Goal: Transaction & Acquisition: Purchase product/service

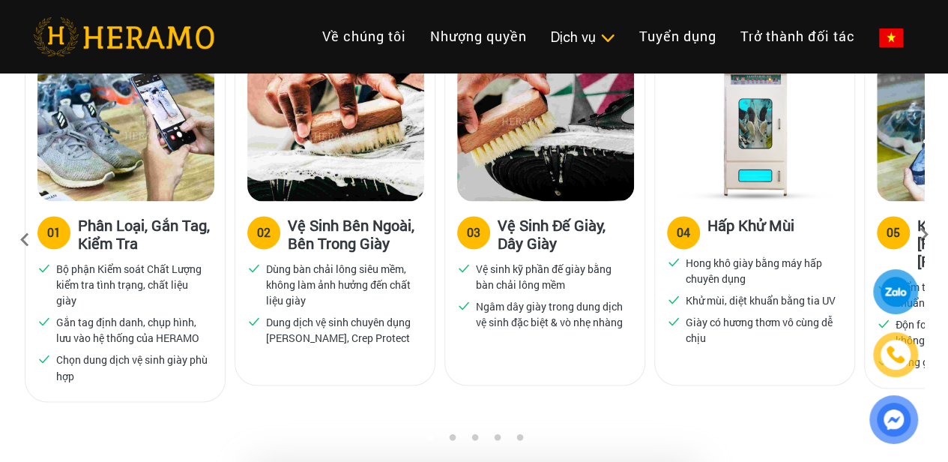
scroll to position [900, 0]
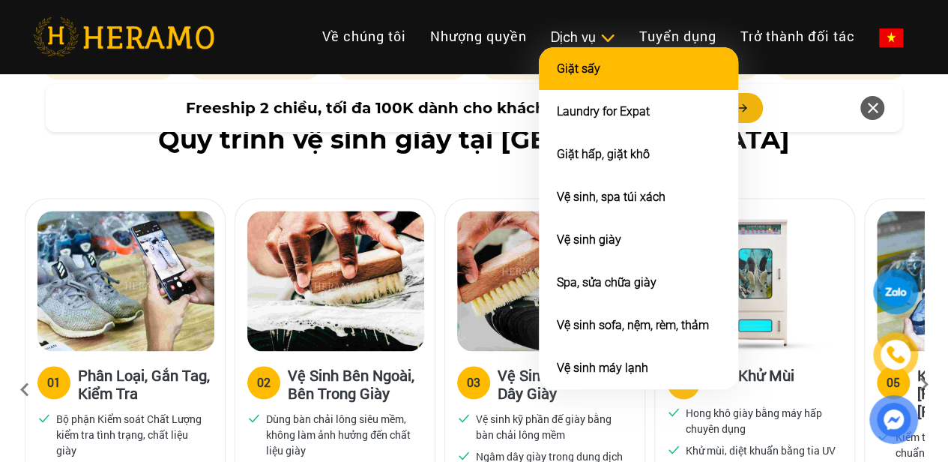
click at [539, 70] on li "Giặt sấy" at bounding box center [638, 68] width 199 height 43
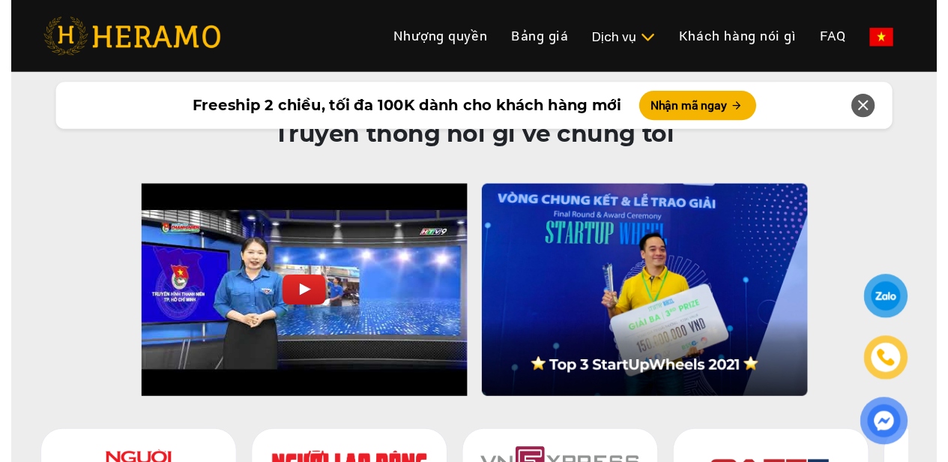
scroll to position [4048, 0]
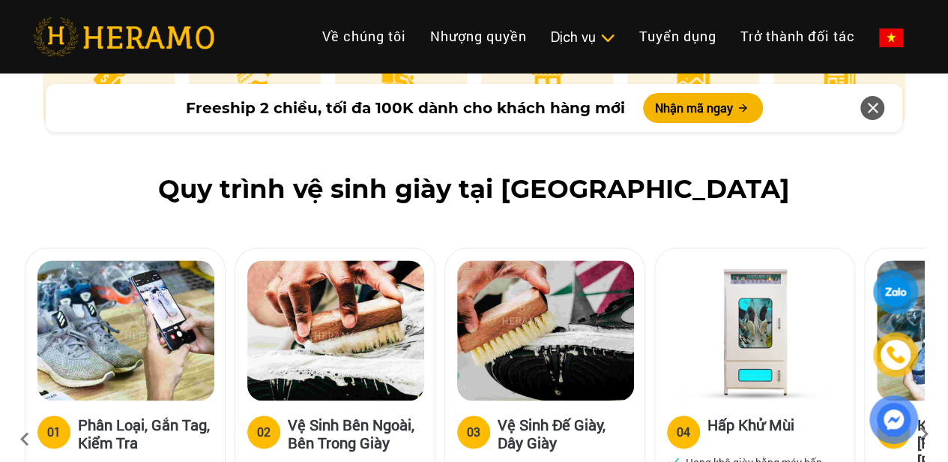
scroll to position [750, 0]
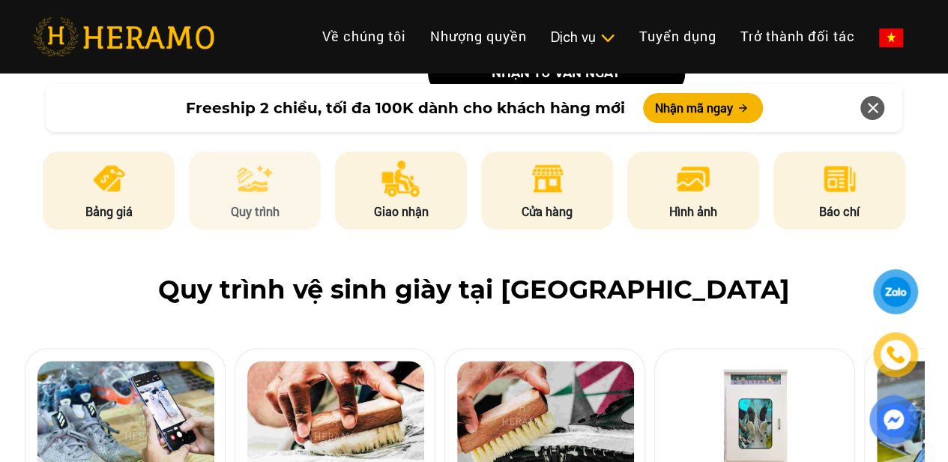
click at [258, 203] on p "Quy trình" at bounding box center [255, 211] width 132 height 18
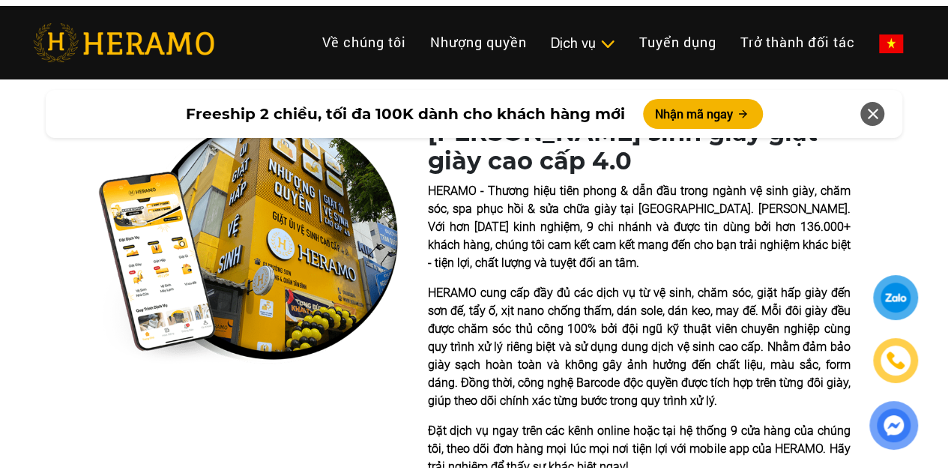
scroll to position [0, 0]
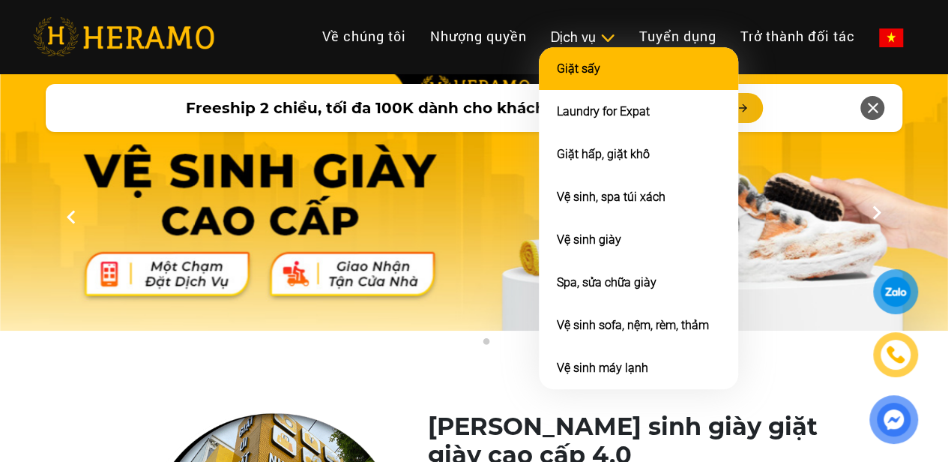
click at [557, 76] on link "Giặt sấy" at bounding box center [578, 68] width 43 height 14
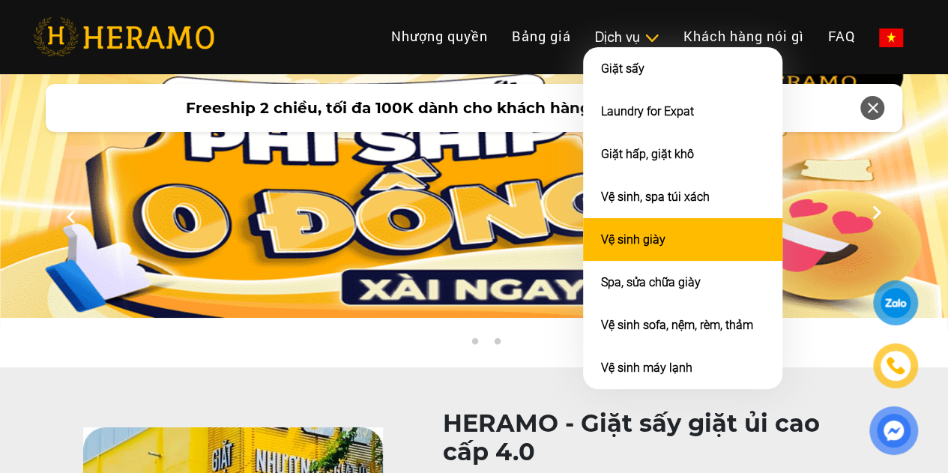
click at [601, 247] on link "Vệ sinh giày" at bounding box center [633, 239] width 64 height 14
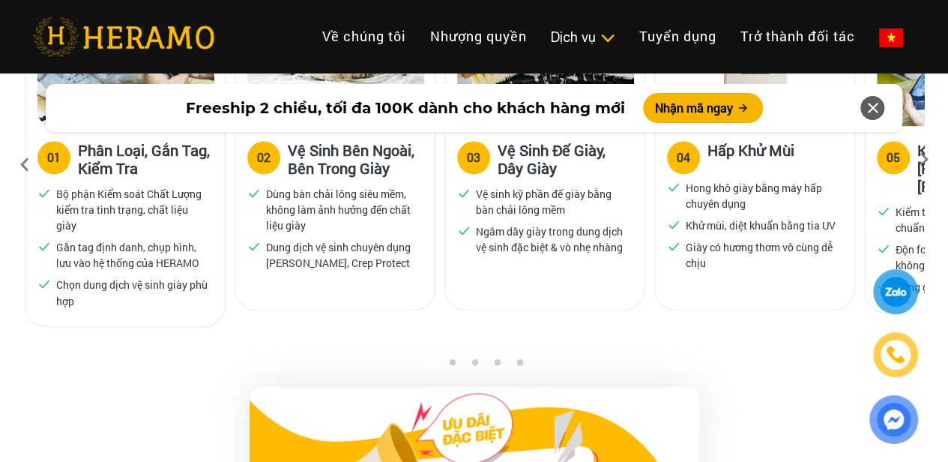
scroll to position [675, 0]
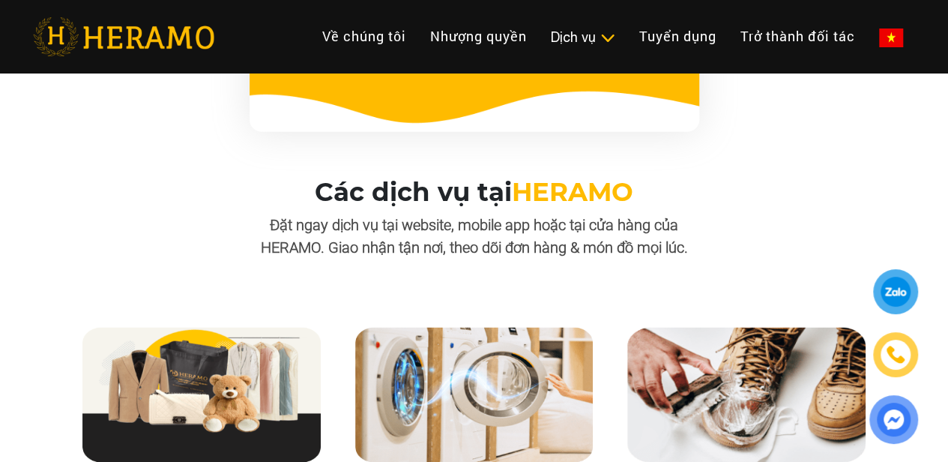
scroll to position [1349, 0]
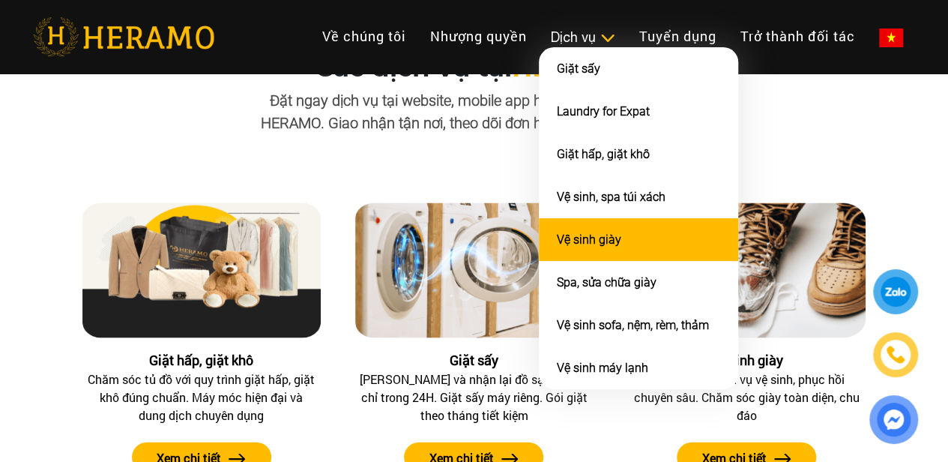
click at [557, 247] on link "Vệ sinh giày" at bounding box center [589, 239] width 64 height 14
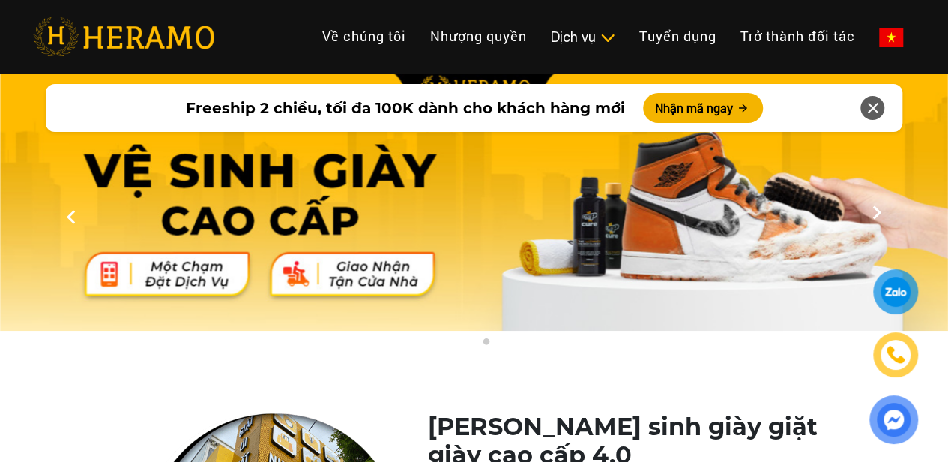
click at [443, 256] on img at bounding box center [474, 198] width 948 height 263
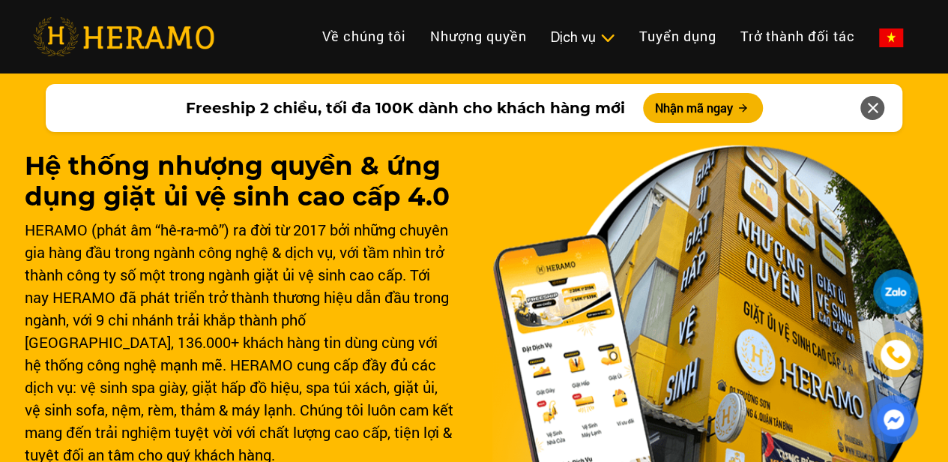
scroll to position [1349, 0]
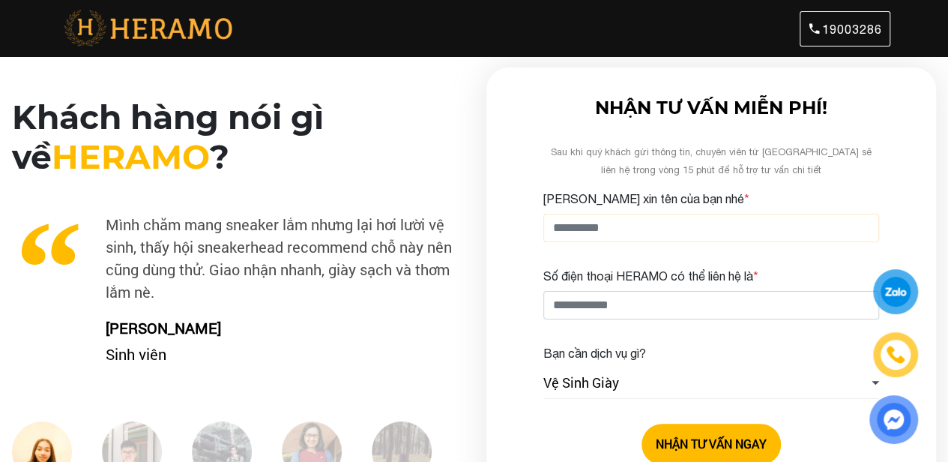
click at [680, 225] on input "[PERSON_NAME] xin tên của bạn nhé *" at bounding box center [712, 228] width 336 height 28
type input "****"
click at [653, 298] on input "Số điện thoại HERAMO có thể liên hệ là *" at bounding box center [712, 305] width 336 height 28
click at [899, 298] on div at bounding box center [896, 291] width 35 height 34
click at [627, 305] on input "Số điện thoại HERAMO có thể liên hệ là *" at bounding box center [712, 305] width 336 height 28
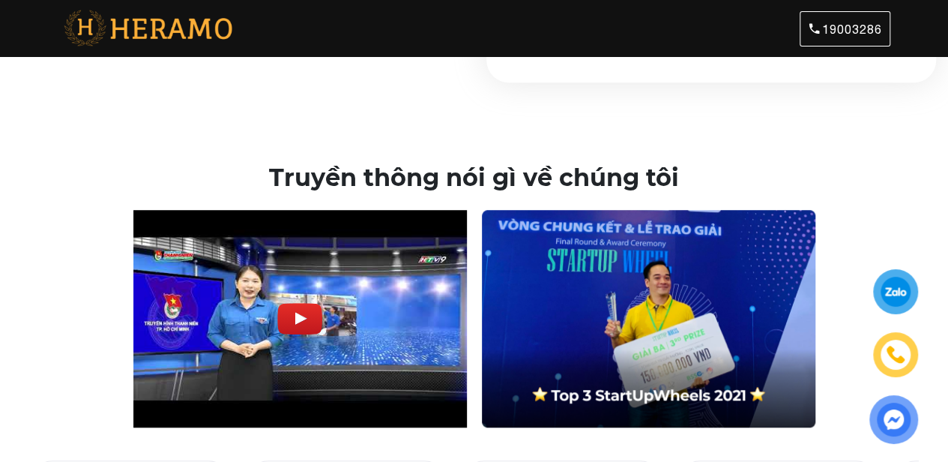
scroll to position [450, 0]
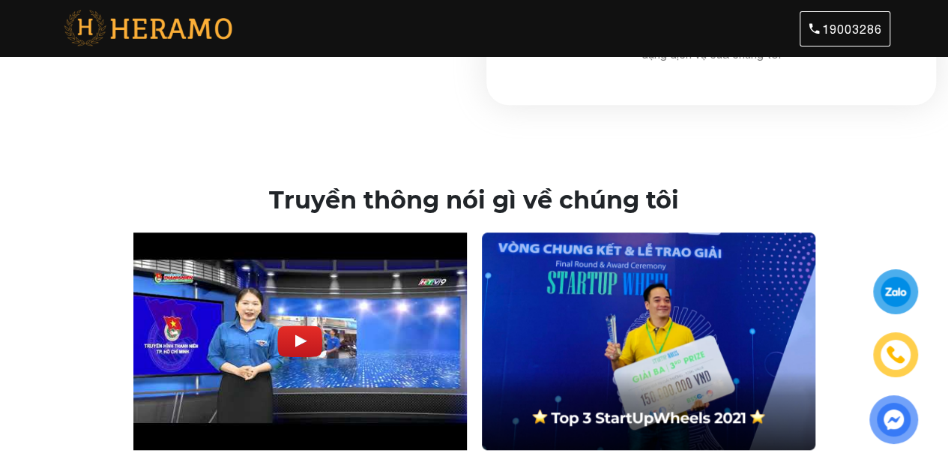
click at [877, 416] on div at bounding box center [894, 419] width 44 height 44
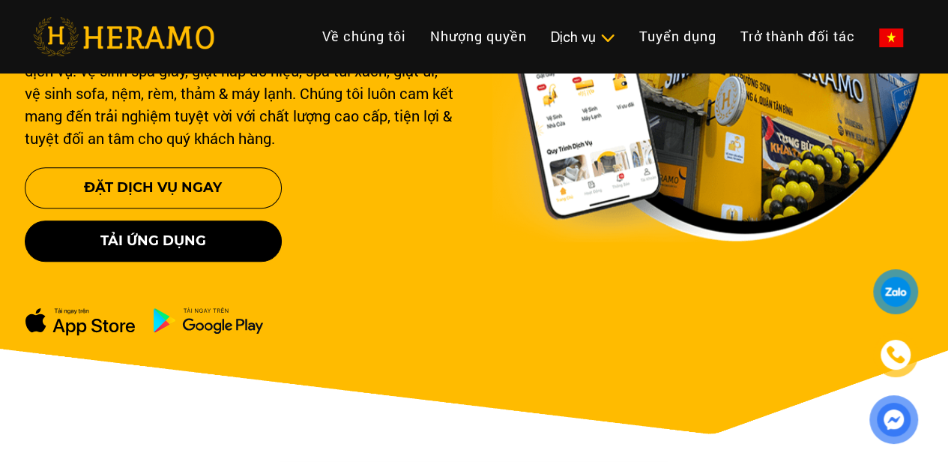
scroll to position [450, 0]
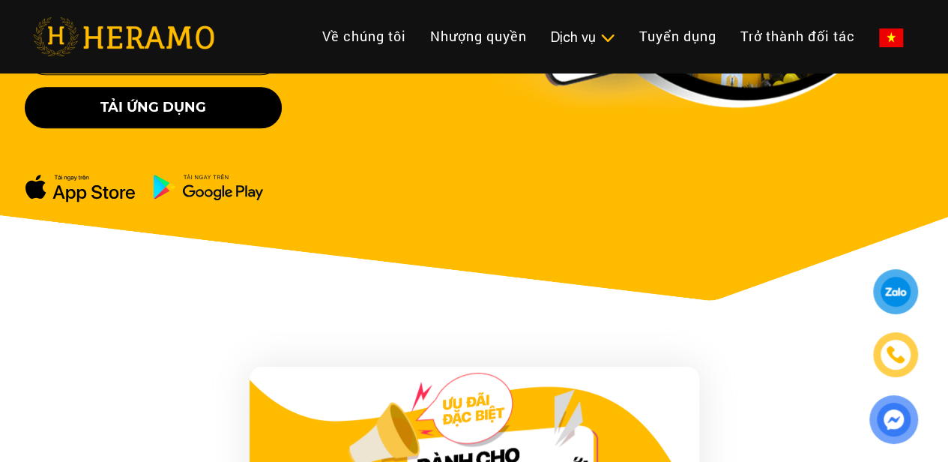
click at [185, 195] on img at bounding box center [208, 186] width 111 height 27
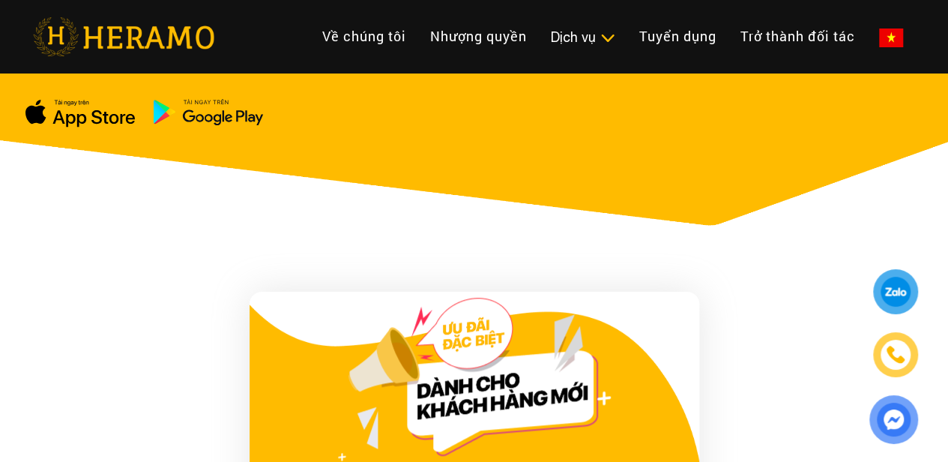
scroll to position [525, 0]
